Goal: Task Accomplishment & Management: Complete application form

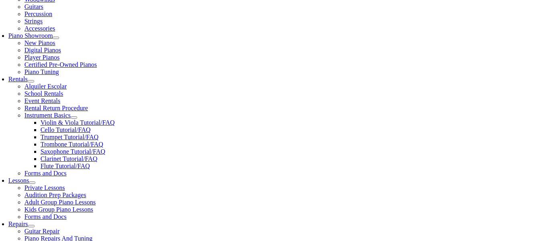
scroll to position [219, 0]
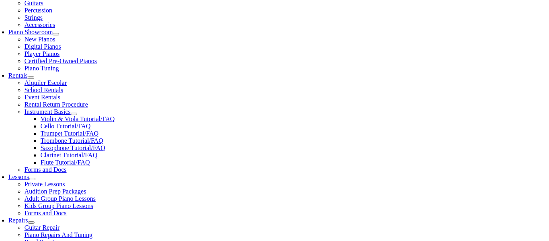
type input "a"
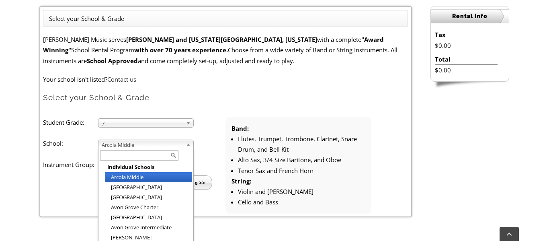
click at [134, 146] on span "Arcola Middle" at bounding box center [142, 145] width 81 height 10
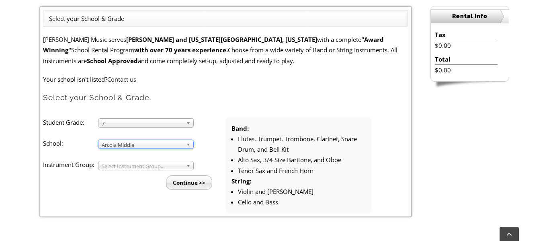
click at [137, 168] on span "Select Instrument Group..." at bounding box center [142, 166] width 81 height 10
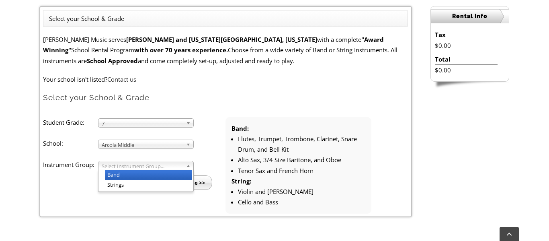
click at [140, 175] on li "Band" at bounding box center [148, 175] width 87 height 10
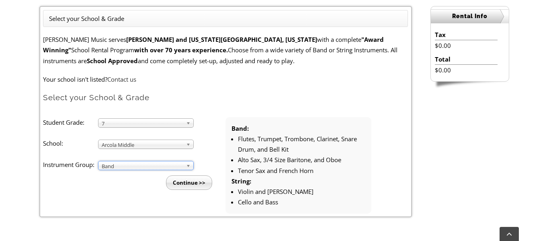
click at [189, 183] on input "Continue >>" at bounding box center [189, 182] width 46 height 14
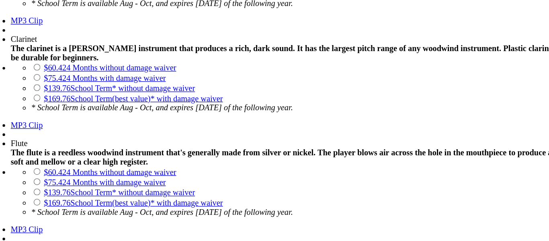
scroll to position [711, 0]
